Goal: Transaction & Acquisition: Purchase product/service

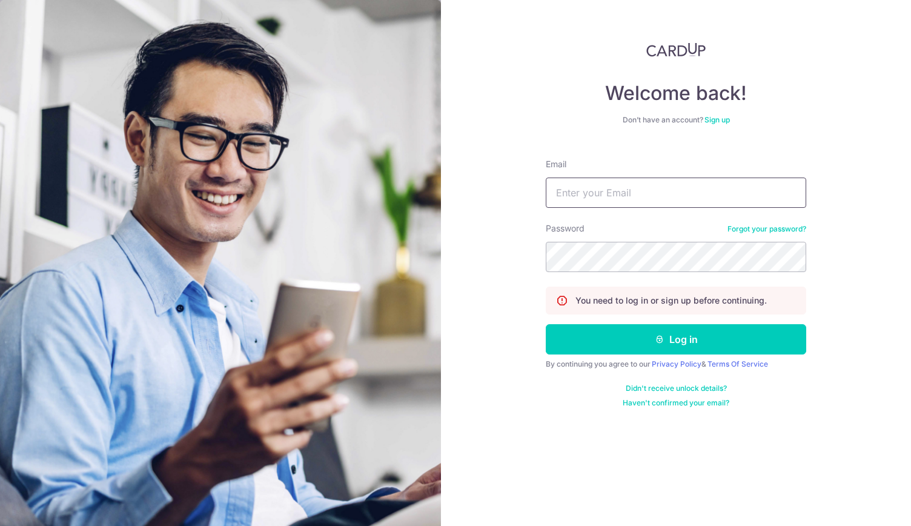
click at [559, 193] on input "Email" at bounding box center [676, 192] width 260 height 30
type input "PCLIM289@GMAIL.COM"
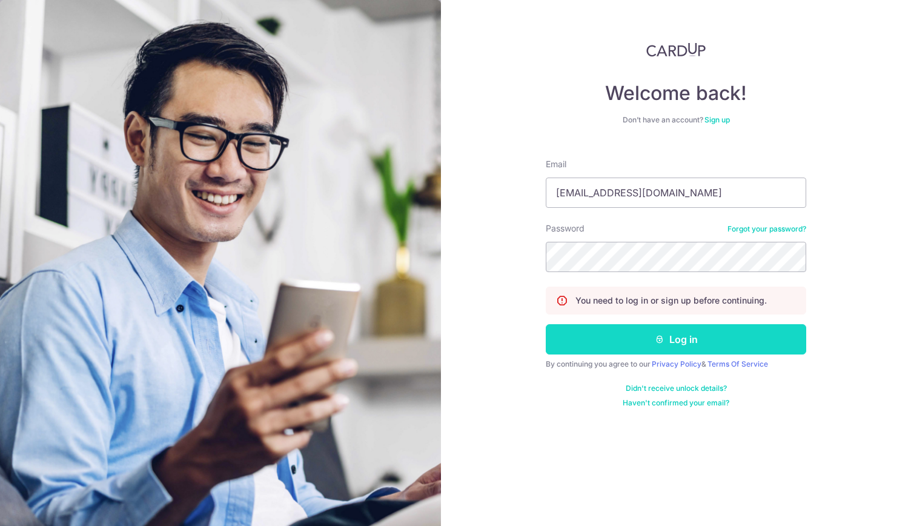
click at [688, 340] on button "Log in" at bounding box center [676, 339] width 260 height 30
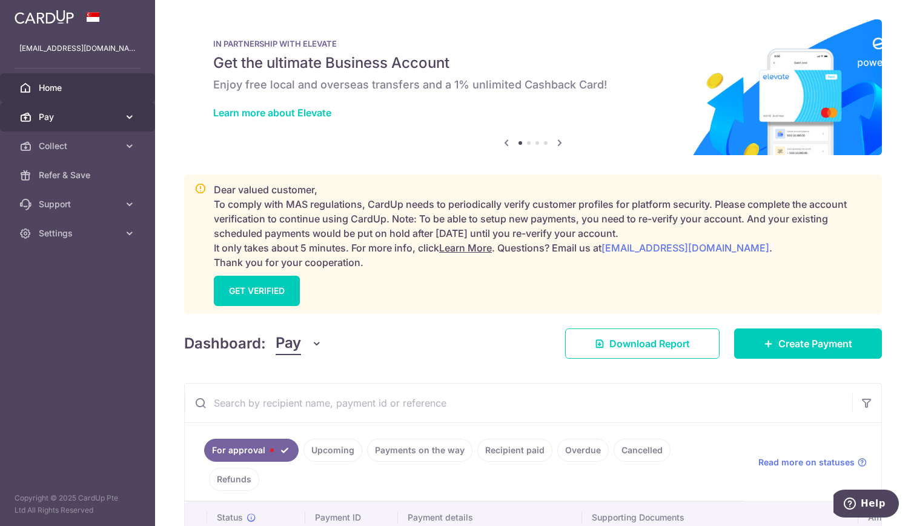
click at [69, 122] on span "Pay" at bounding box center [79, 117] width 80 height 12
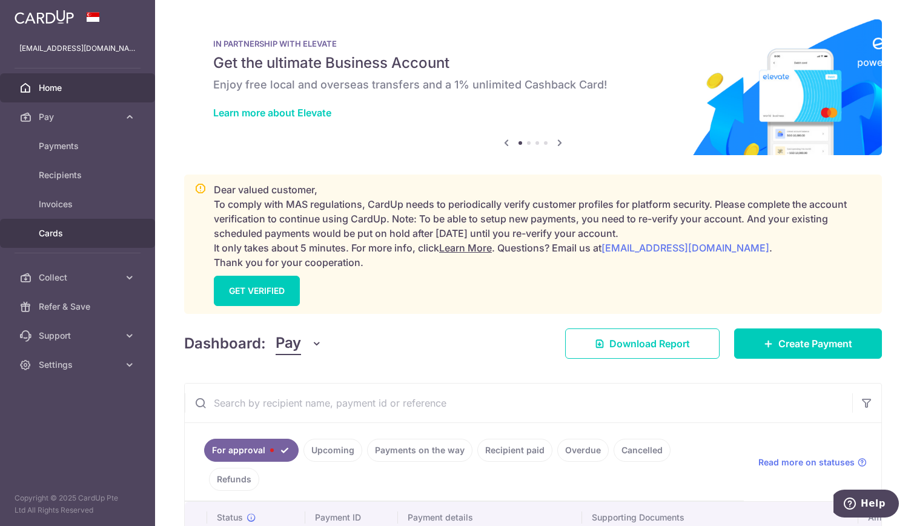
click at [79, 234] on span "Cards" at bounding box center [79, 233] width 80 height 12
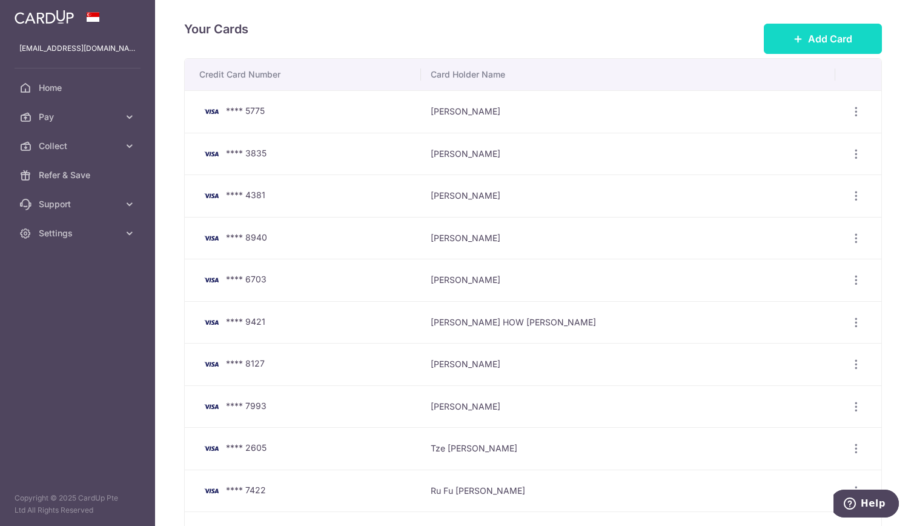
click at [823, 39] on span "Add Card" at bounding box center [830, 39] width 44 height 15
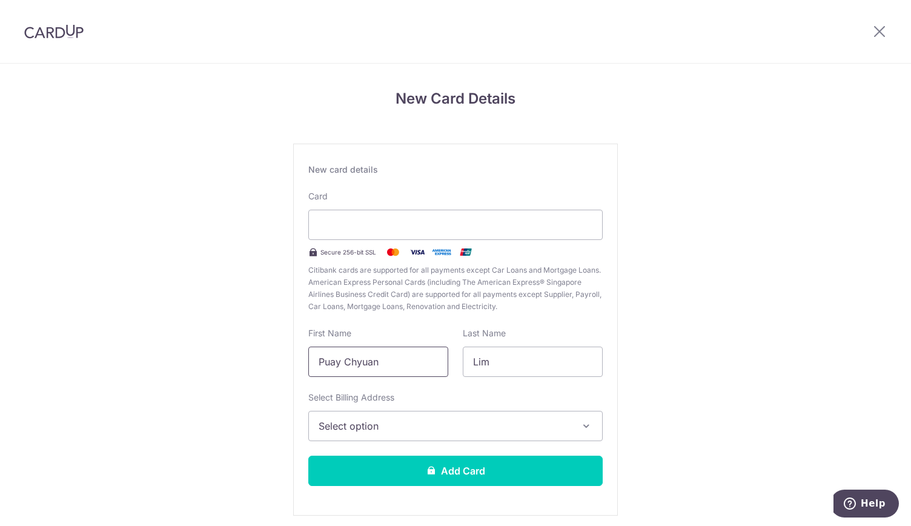
click at [374, 366] on input "Puay Chyuan" at bounding box center [378, 362] width 140 height 30
type input "P"
type input "[PERSON_NAME]"
click at [489, 364] on input "Lim" at bounding box center [533, 362] width 140 height 30
type input "L"
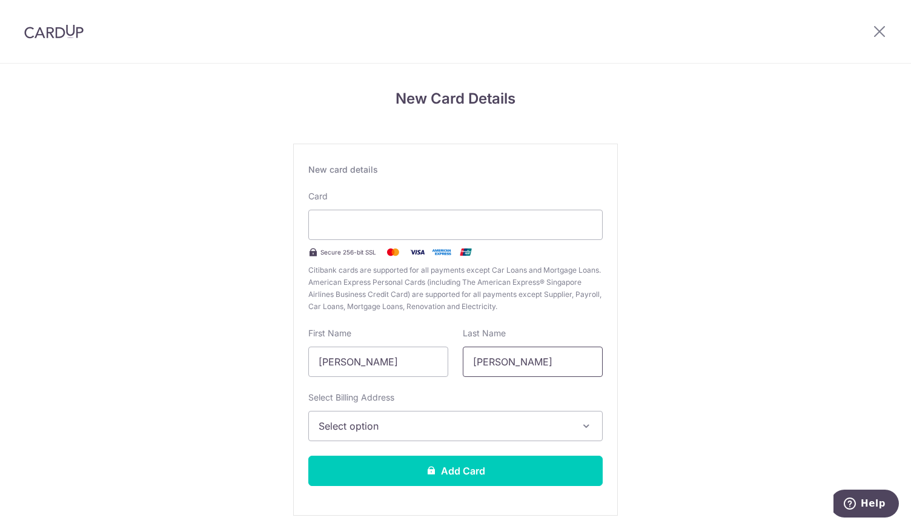
type input "lee"
click at [339, 423] on span "Select option" at bounding box center [445, 426] width 252 height 15
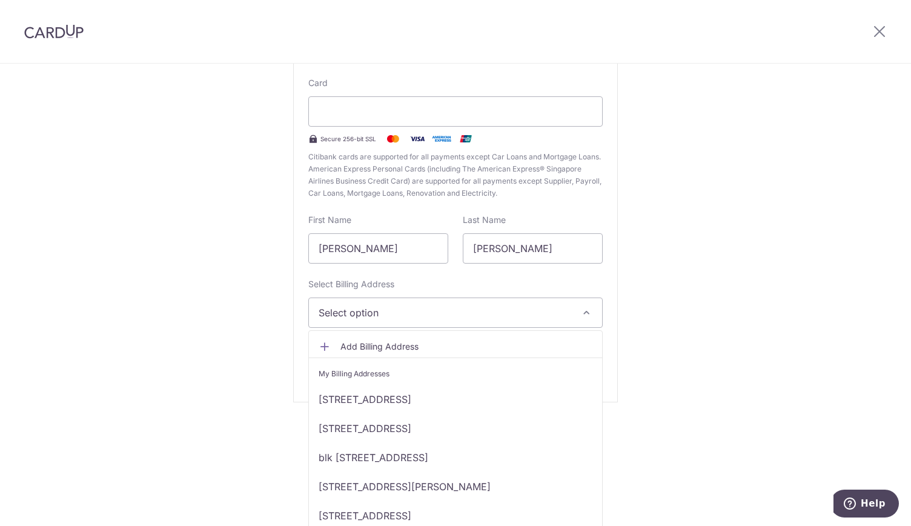
scroll to position [121, 0]
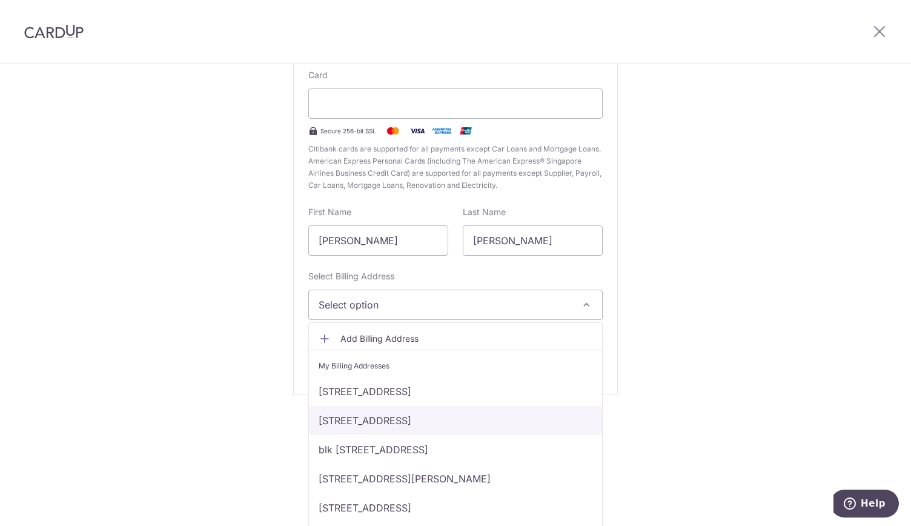
click at [344, 418] on link "74 TIONG POH ROAD, #01-50, Singapore, Singapore-160074" at bounding box center [455, 420] width 293 height 29
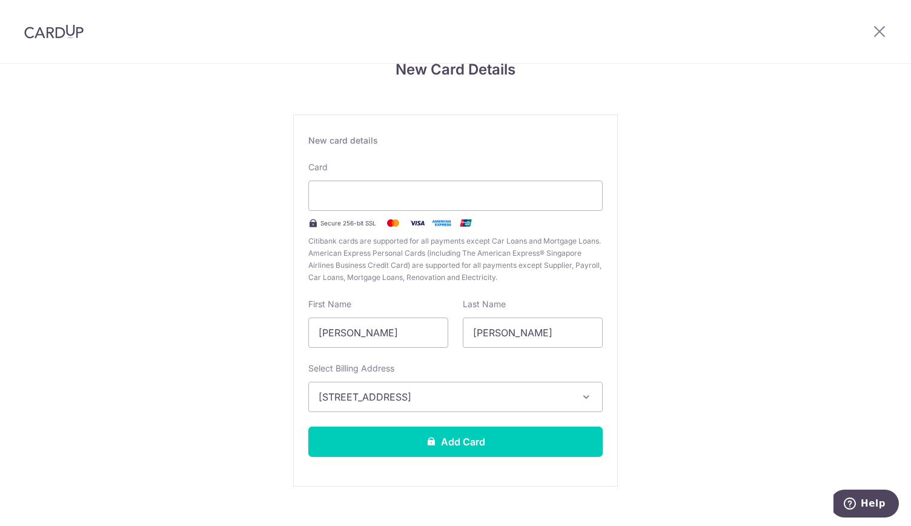
scroll to position [45, 0]
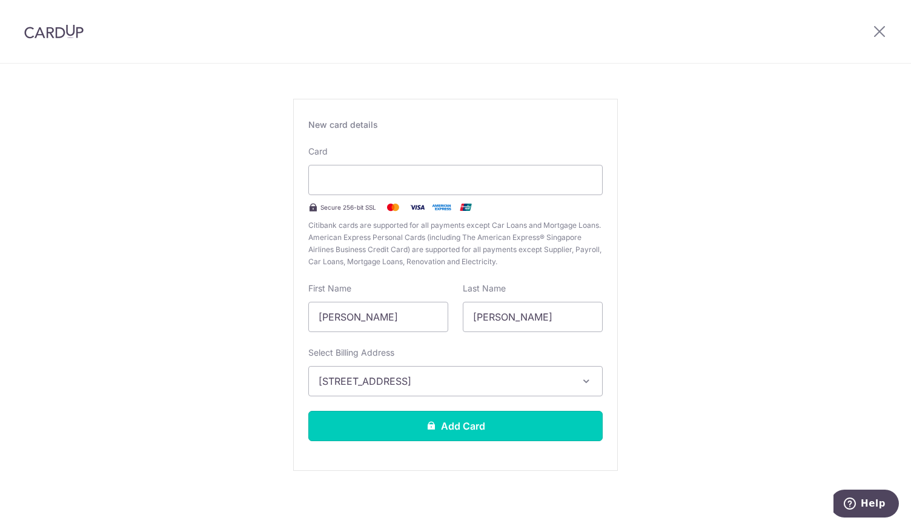
click at [471, 426] on button "Add Card" at bounding box center [455, 426] width 294 height 30
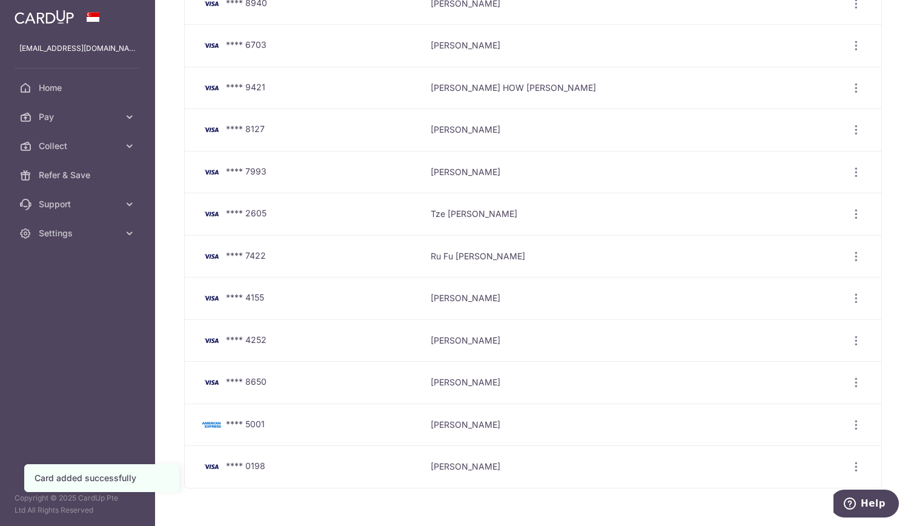
scroll to position [274, 0]
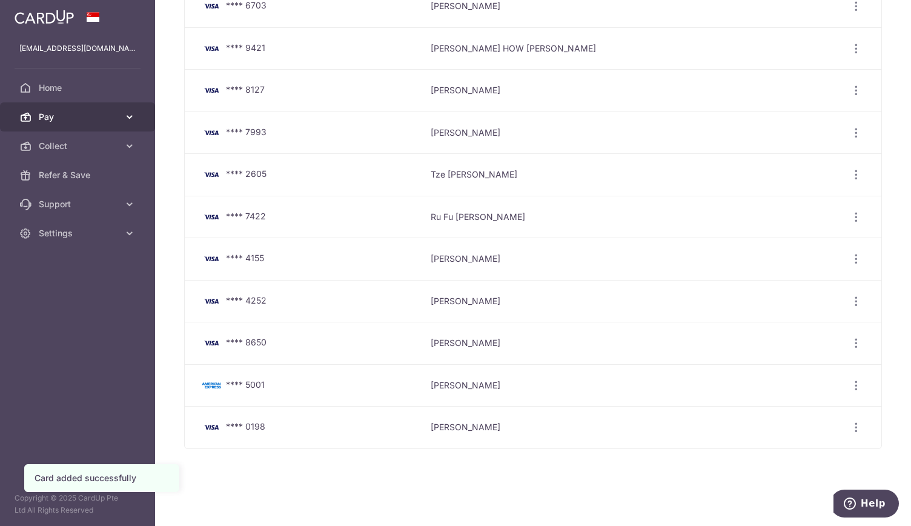
click at [76, 120] on span "Pay" at bounding box center [79, 117] width 80 height 12
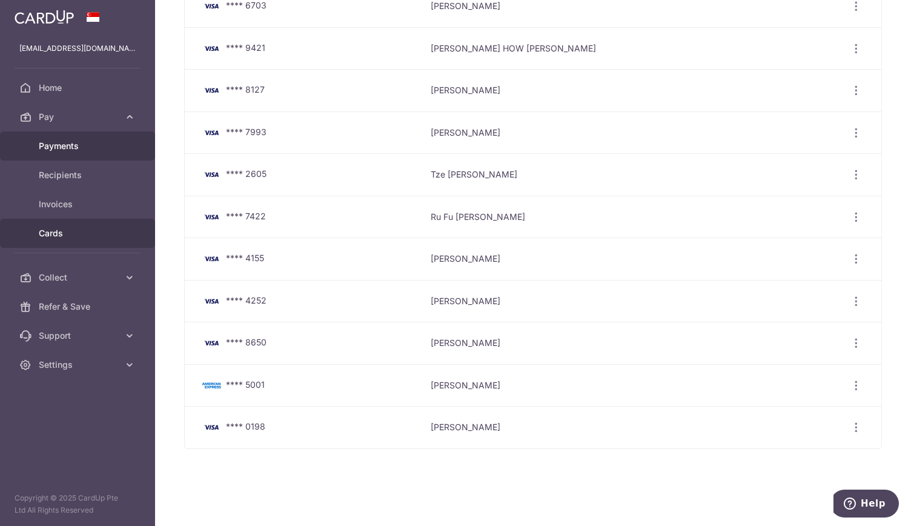
click at [87, 147] on span "Payments" at bounding box center [79, 146] width 80 height 12
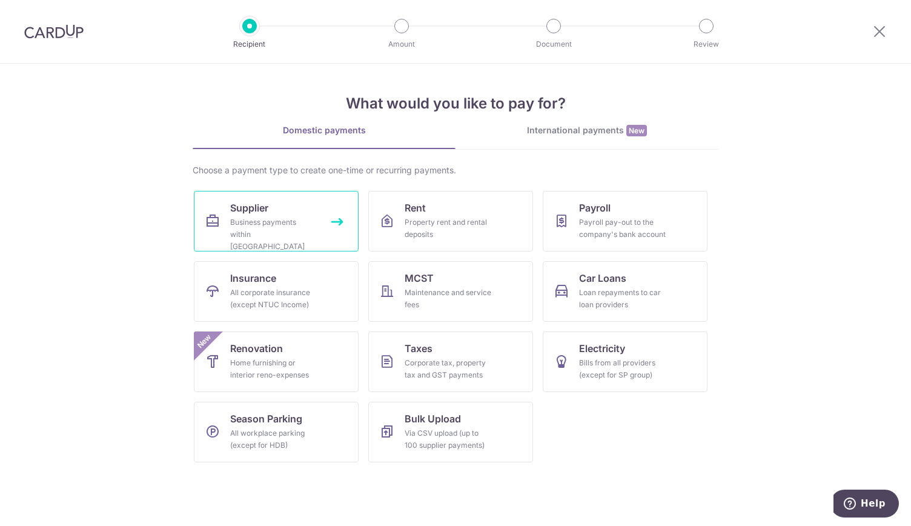
click at [245, 225] on div "Business payments within Singapore" at bounding box center [273, 234] width 87 height 36
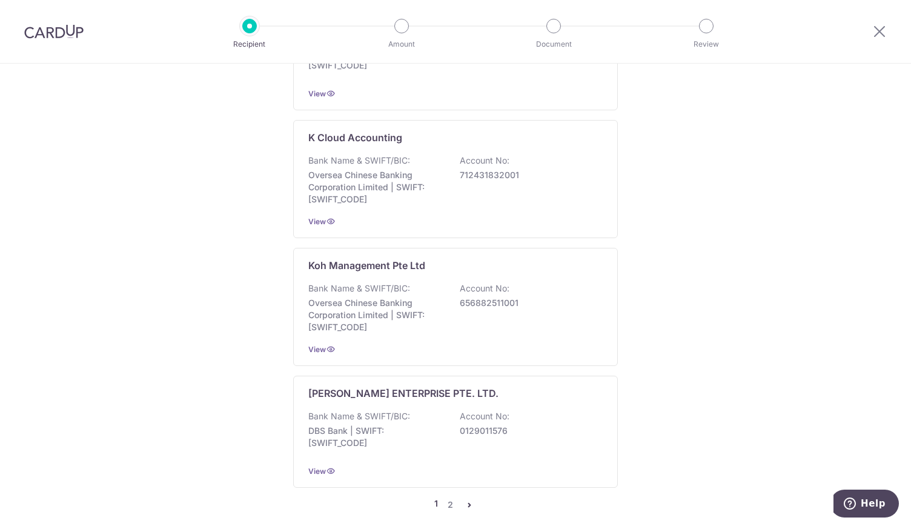
scroll to position [2354, 0]
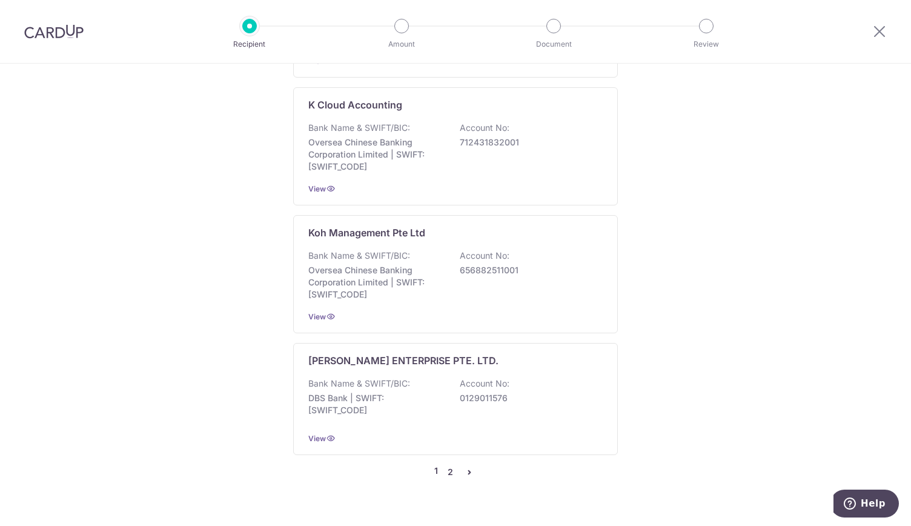
click at [449, 465] on link "2" at bounding box center [450, 472] width 15 height 15
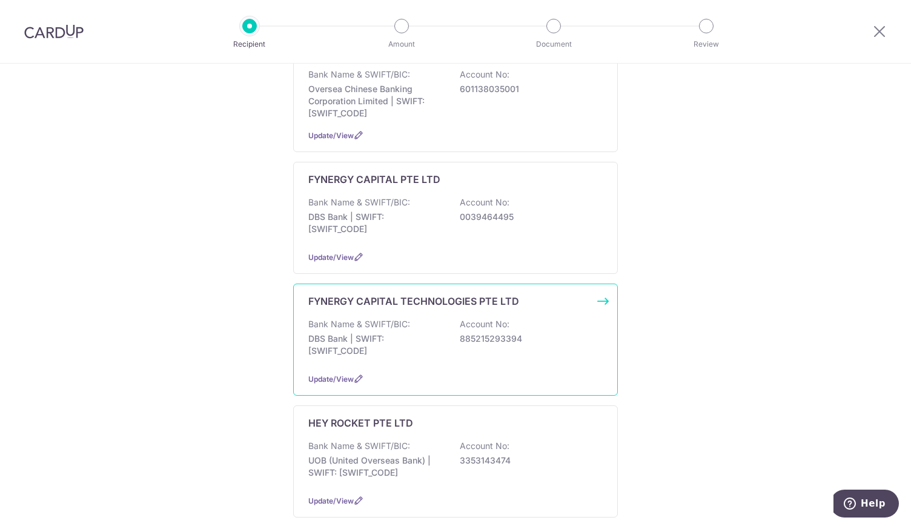
scroll to position [606, 0]
click at [360, 293] on p "FYNERGY CAPITAL TECHNOLOGIES PTE LTD" at bounding box center [413, 300] width 211 height 15
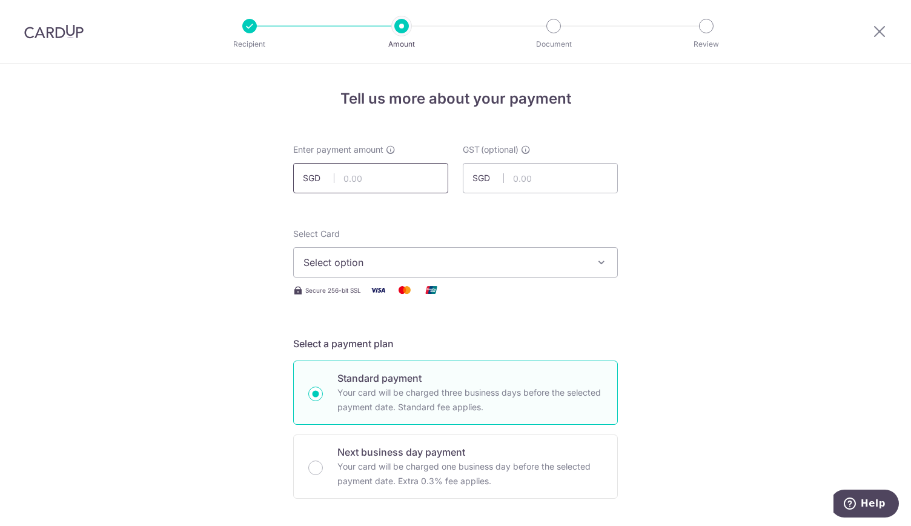
click at [348, 181] on input "text" at bounding box center [370, 178] width 155 height 30
type input "14,439.80"
click at [334, 264] on span "Select option" at bounding box center [444, 262] width 282 height 15
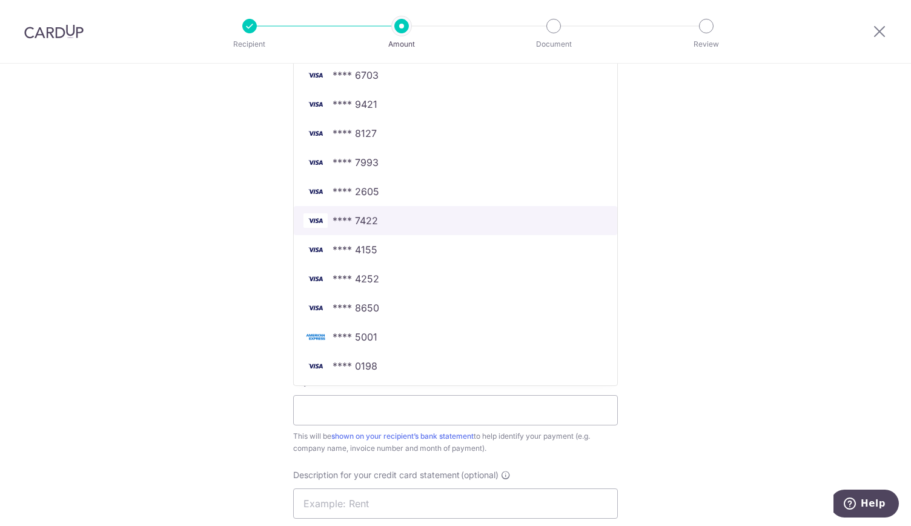
scroll to position [485, 0]
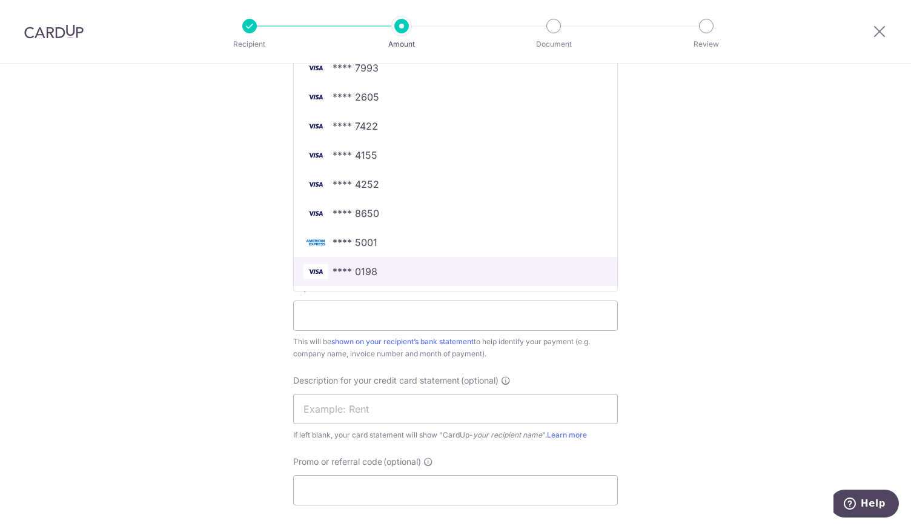
click at [362, 274] on span "**** 0198" at bounding box center [355, 271] width 45 height 15
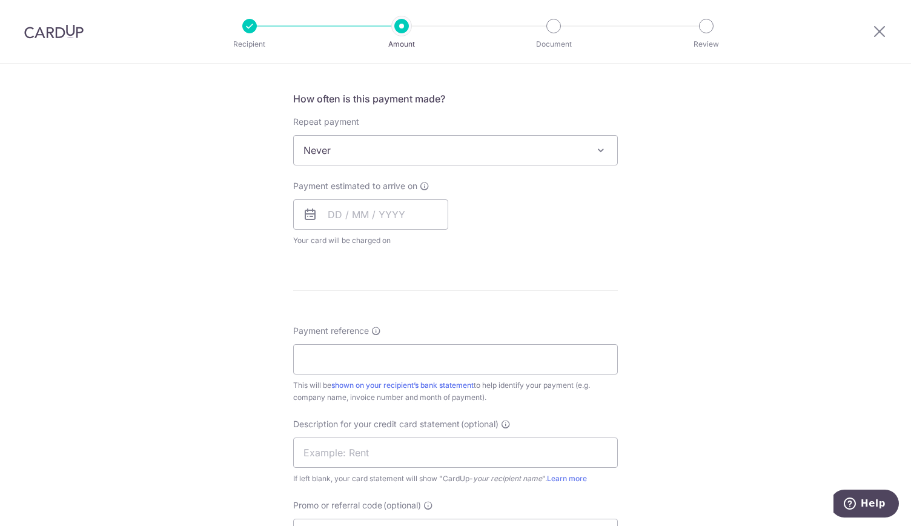
scroll to position [528, 0]
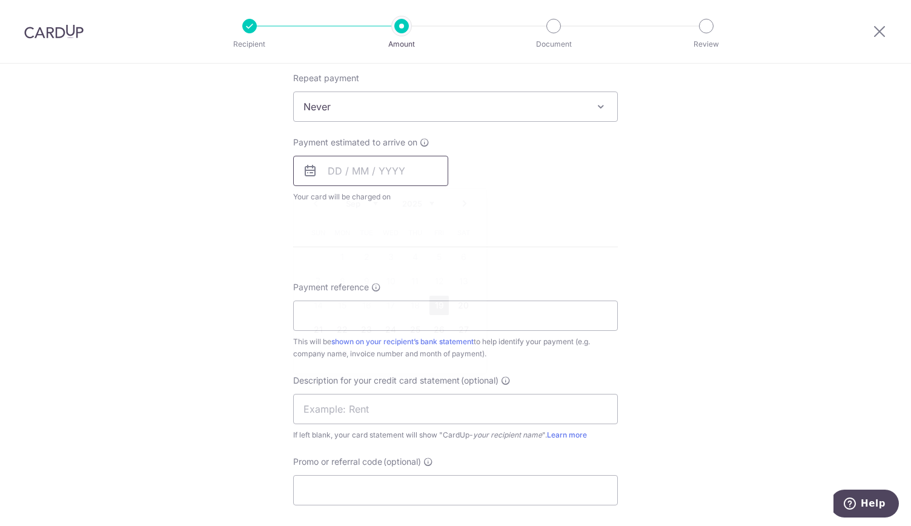
click at [344, 158] on input "text" at bounding box center [370, 171] width 155 height 30
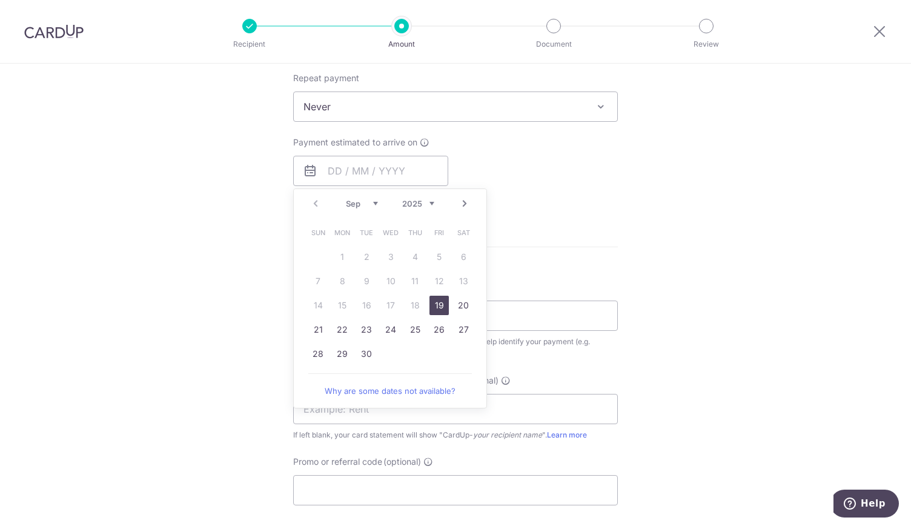
click at [436, 305] on link "19" at bounding box center [438, 305] width 19 height 19
type input "19/09/2025"
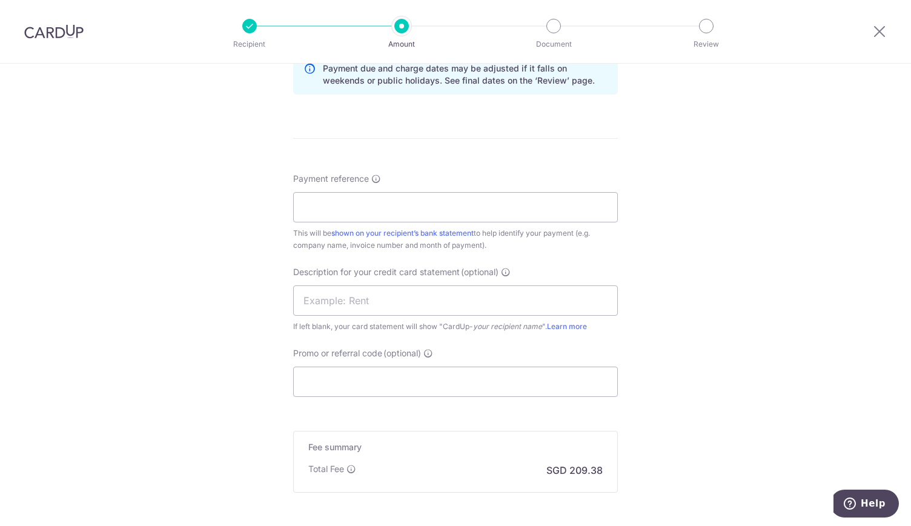
scroll to position [710, 0]
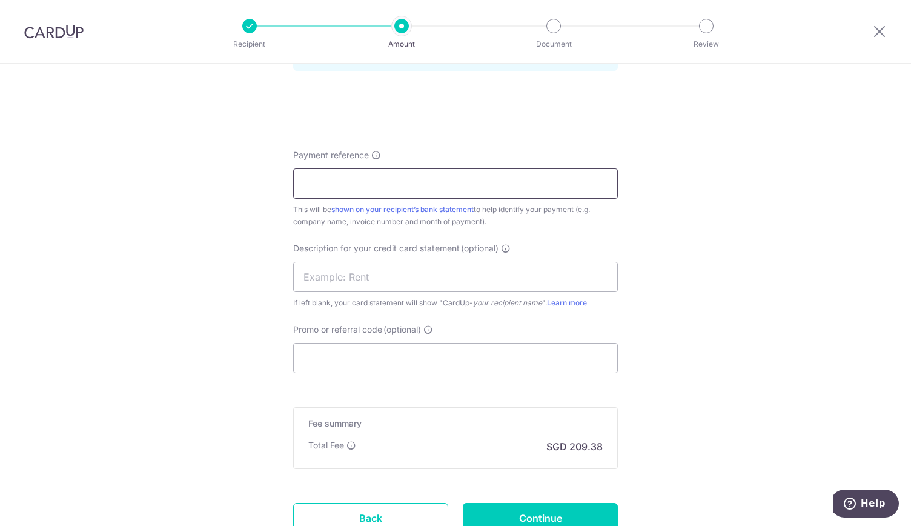
click at [323, 179] on input "Payment reference" at bounding box center [455, 183] width 325 height 30
click at [353, 184] on input "INVOICE" at bounding box center [455, 183] width 325 height 30
type input "INVOICE 0537"
click at [311, 273] on input "text" at bounding box center [455, 277] width 325 height 30
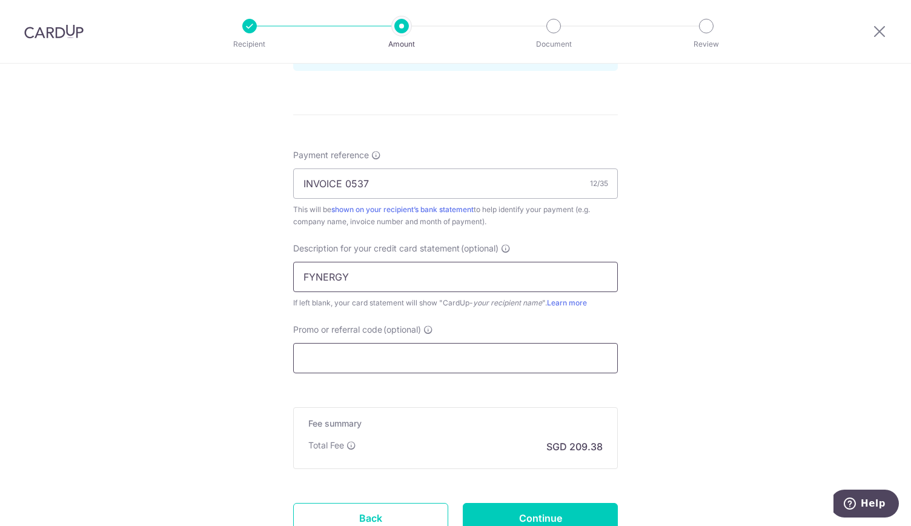
scroll to position [805, 0]
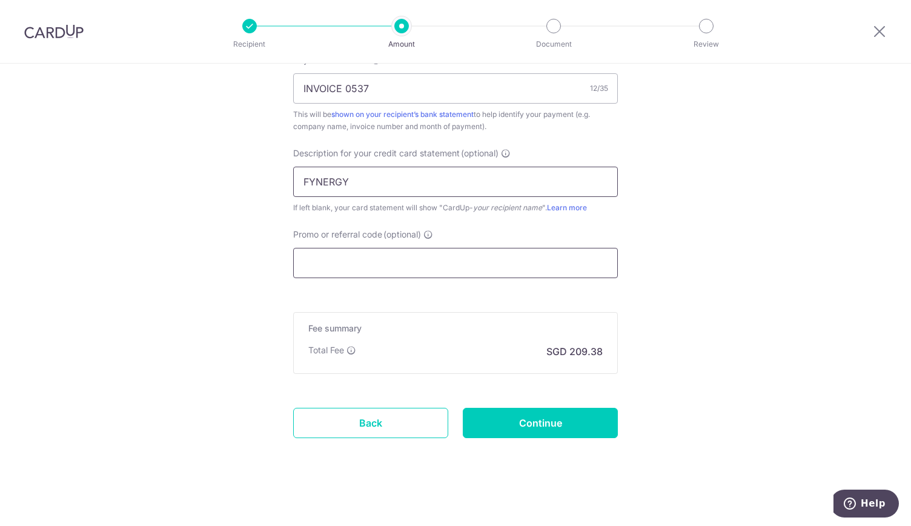
type input "FYNERGY"
click at [340, 258] on input "Promo or referral code (optional)" at bounding box center [455, 263] width 325 height 30
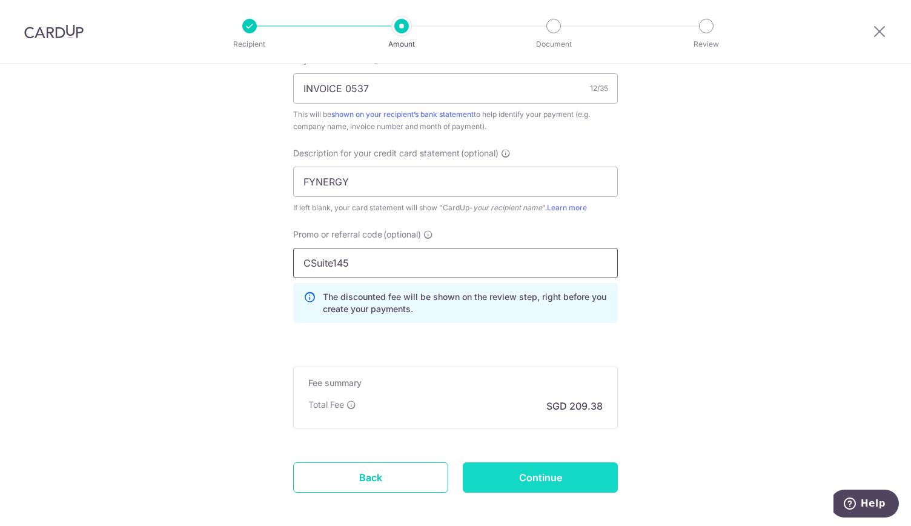
type input "CSuite145"
click at [511, 476] on input "Continue" at bounding box center [540, 477] width 155 height 30
type input "Create Schedule"
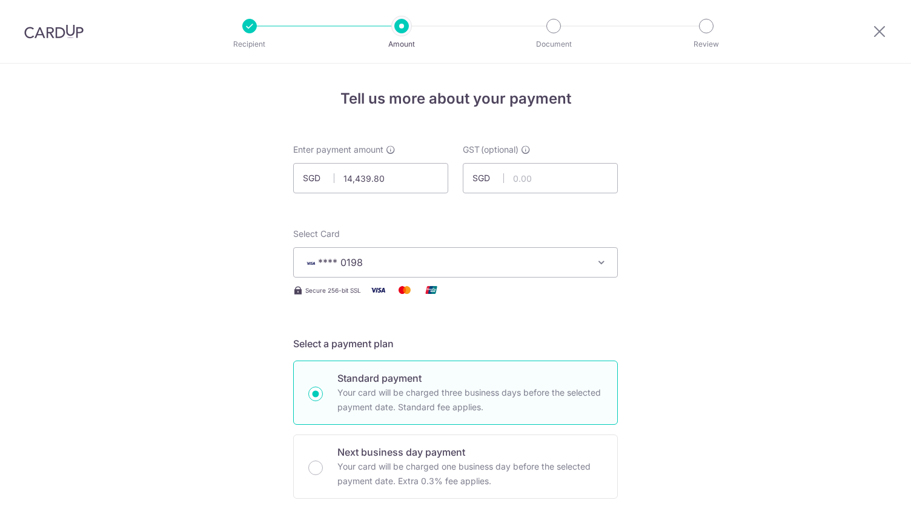
scroll to position [876, 0]
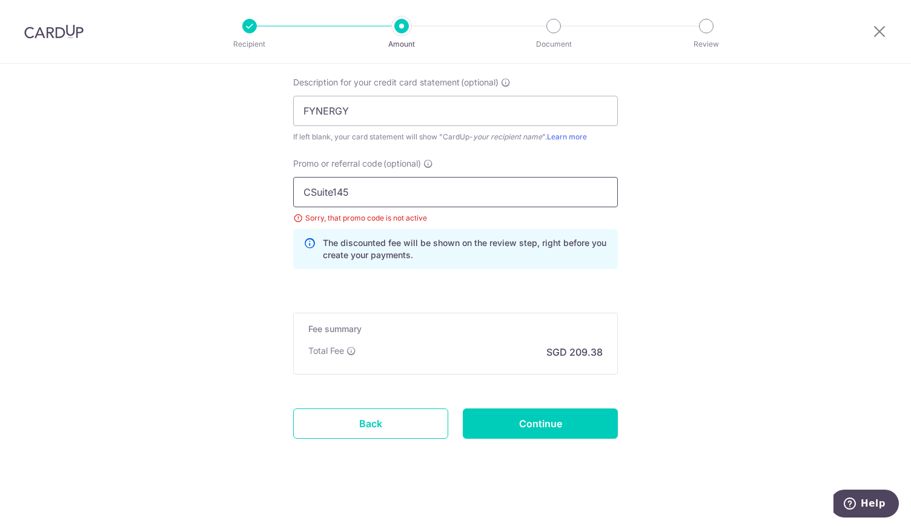
click at [349, 192] on input "CSuite145" at bounding box center [455, 192] width 325 height 30
type input "C"
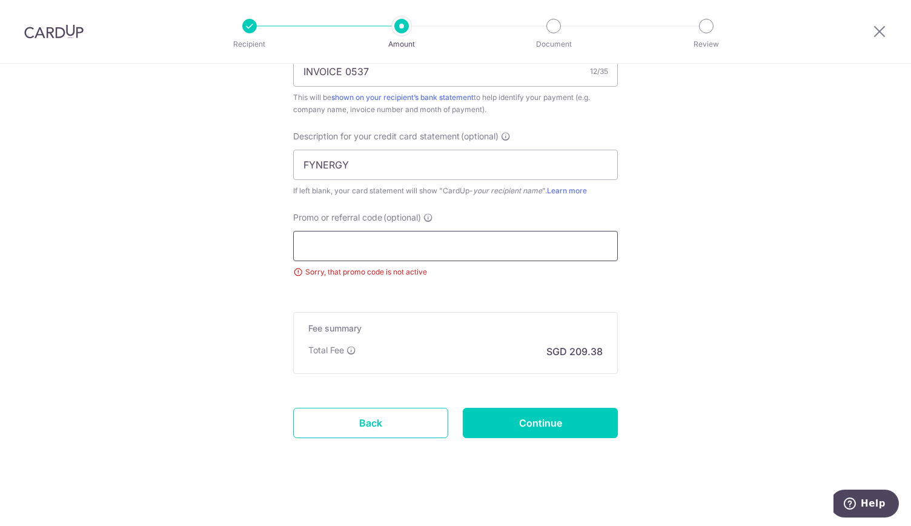
click at [320, 242] on input "Promo or referral code (optional)" at bounding box center [455, 246] width 325 height 30
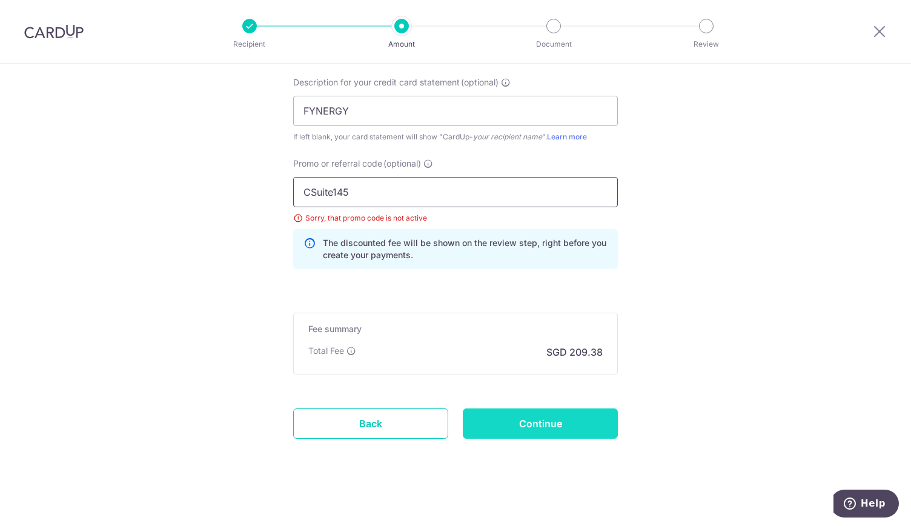
type input "CSuite145"
click at [526, 417] on input "Continue" at bounding box center [540, 423] width 155 height 30
type input "Update Schedule"
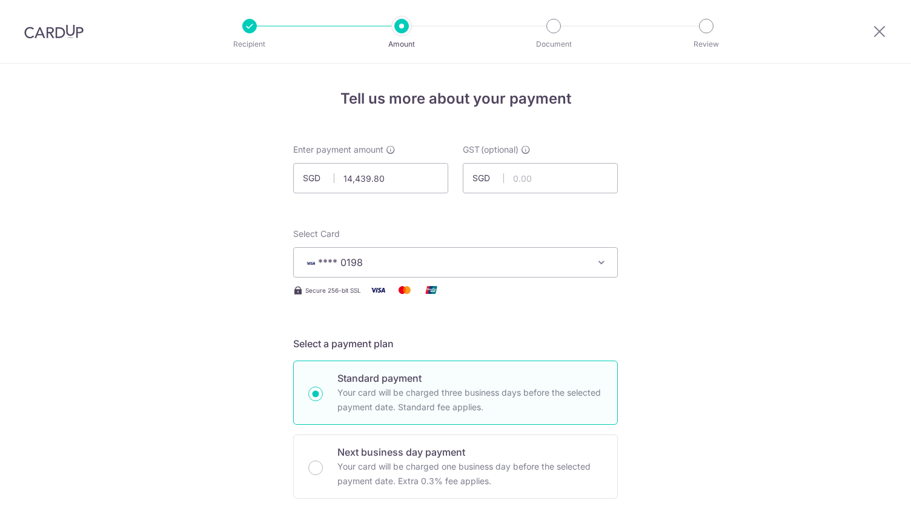
scroll to position [876, 0]
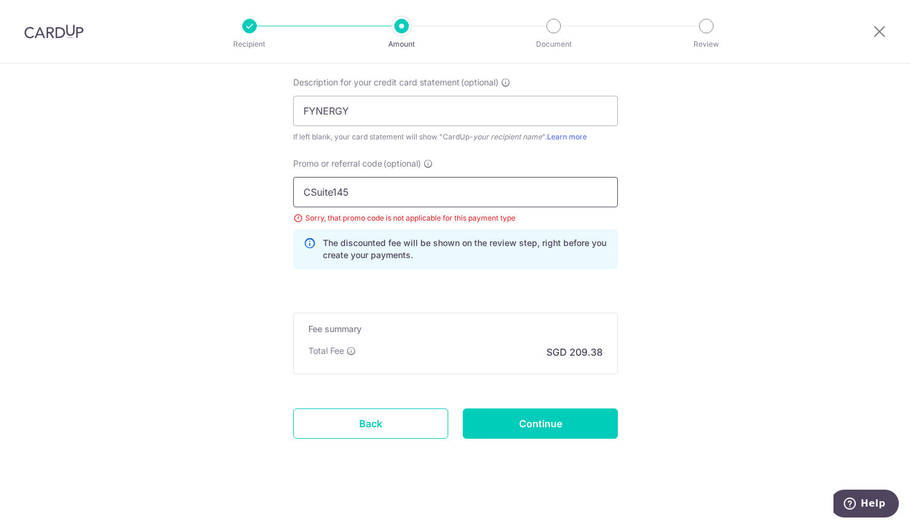
click at [370, 191] on input "CSuite145" at bounding box center [455, 192] width 325 height 30
type input "C"
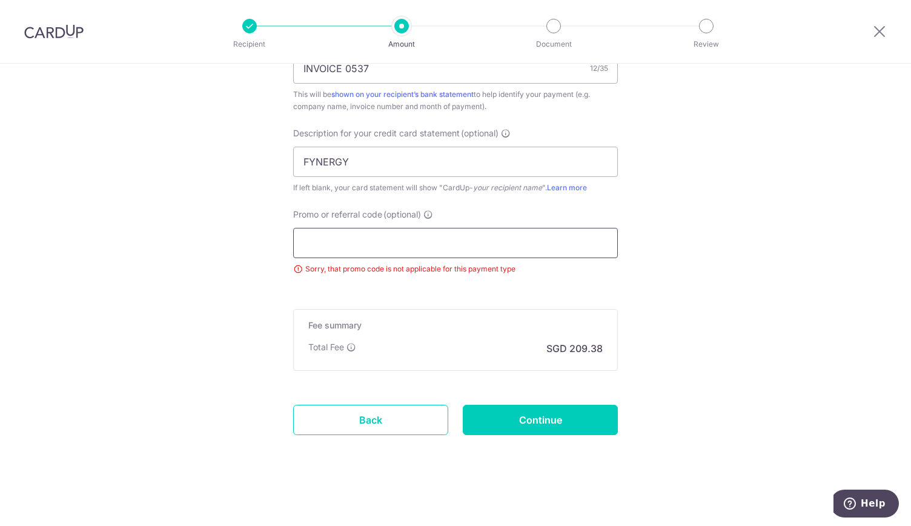
scroll to position [822, 0]
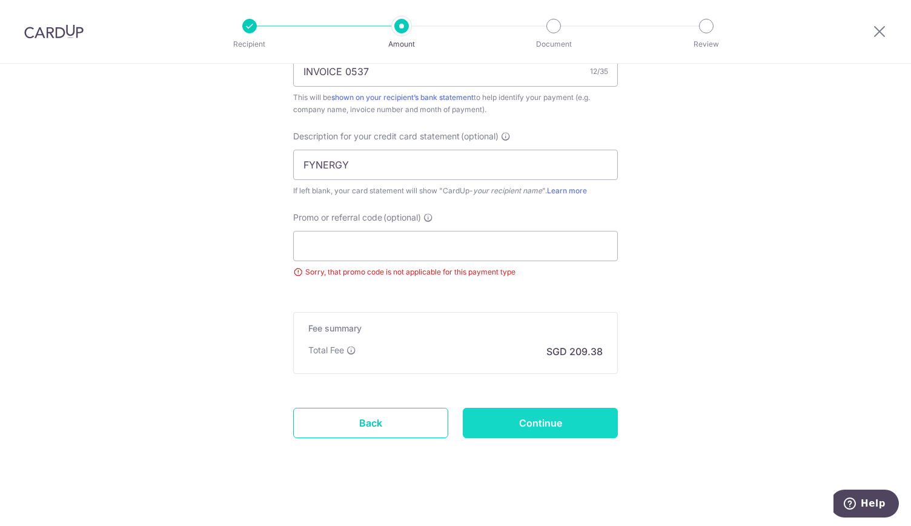
click at [543, 417] on input "Continue" at bounding box center [540, 423] width 155 height 30
type input "Update Schedule"
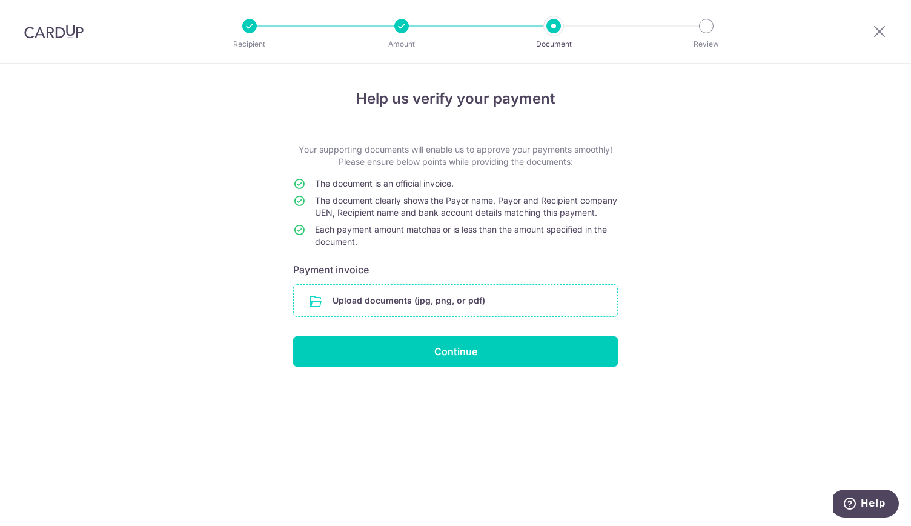
click at [442, 316] on input "file" at bounding box center [455, 301] width 323 height 32
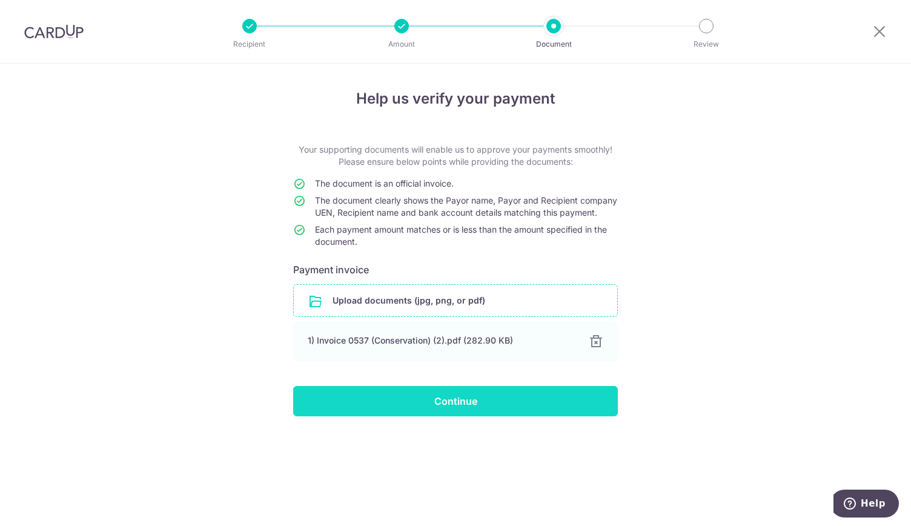
click at [457, 414] on input "Continue" at bounding box center [455, 401] width 325 height 30
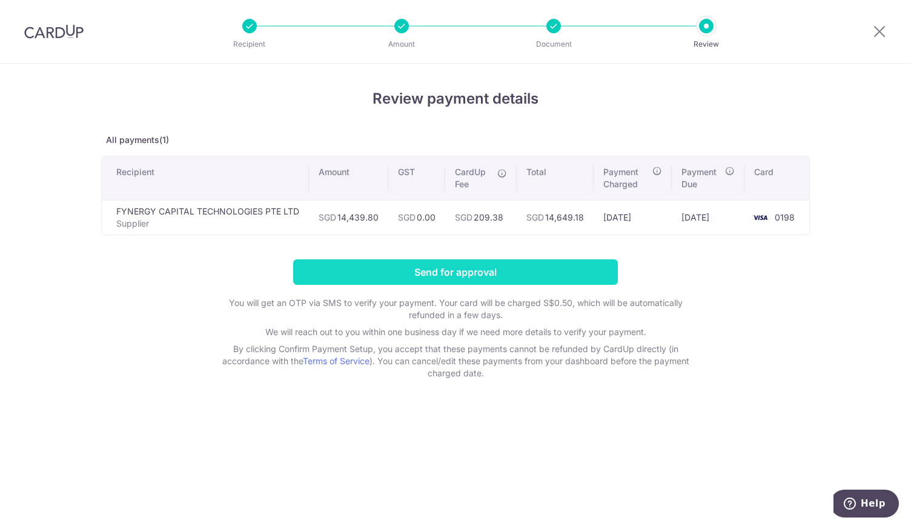
click at [457, 268] on input "Send for approval" at bounding box center [455, 271] width 325 height 25
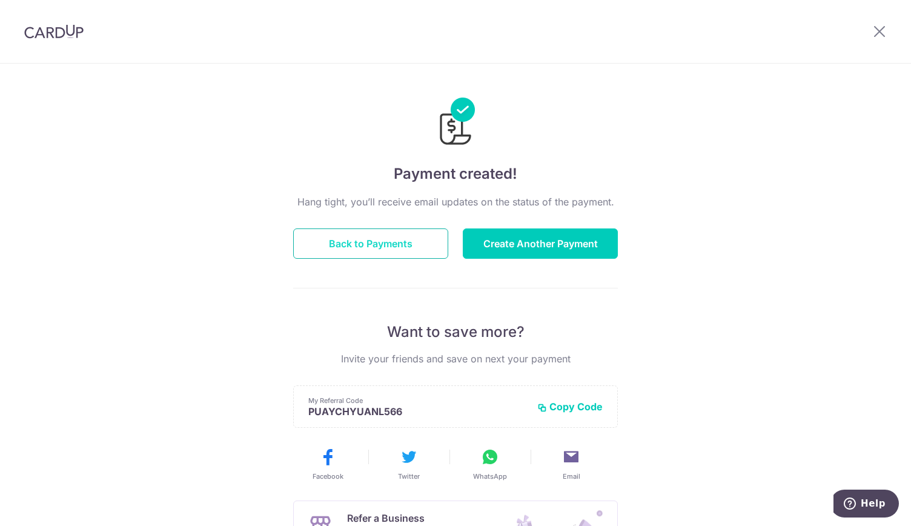
click at [403, 243] on button "Back to Payments" at bounding box center [370, 243] width 155 height 30
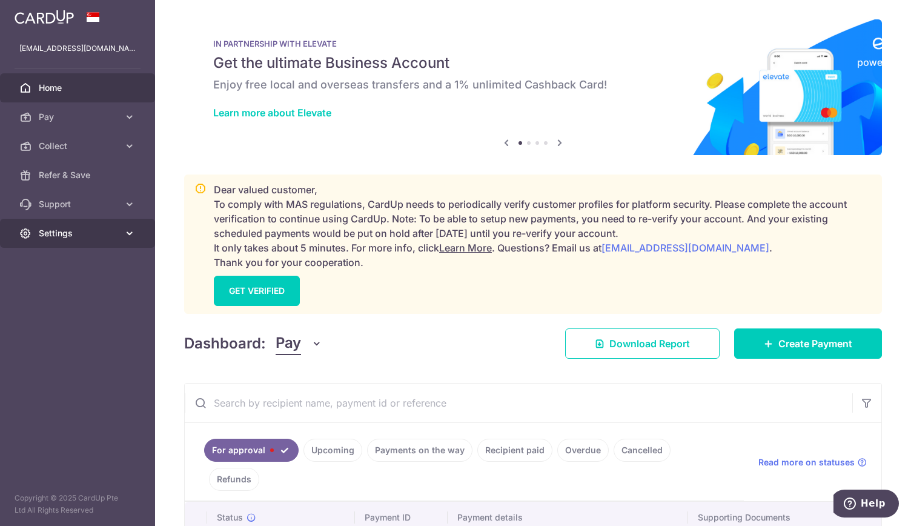
click at [61, 233] on span "Settings" at bounding box center [79, 233] width 80 height 12
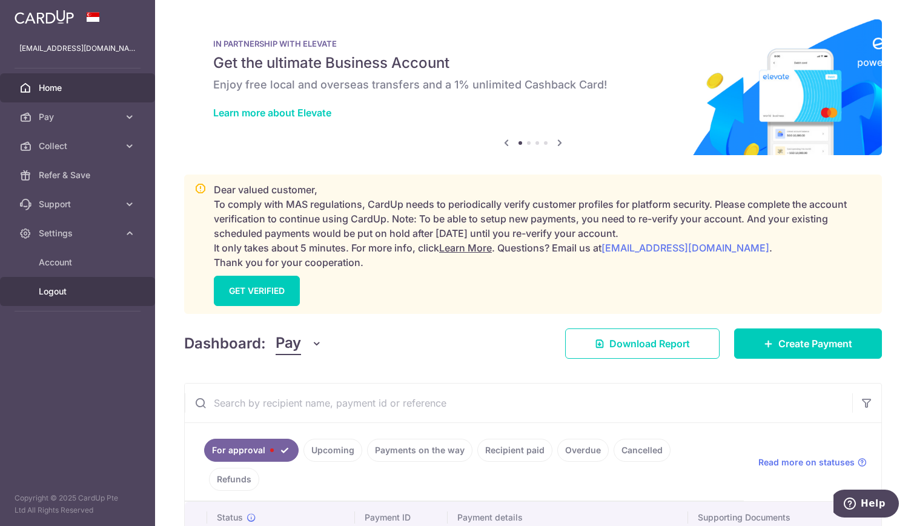
click at [64, 290] on span "Logout" at bounding box center [79, 291] width 80 height 12
